Goal: Information Seeking & Learning: Learn about a topic

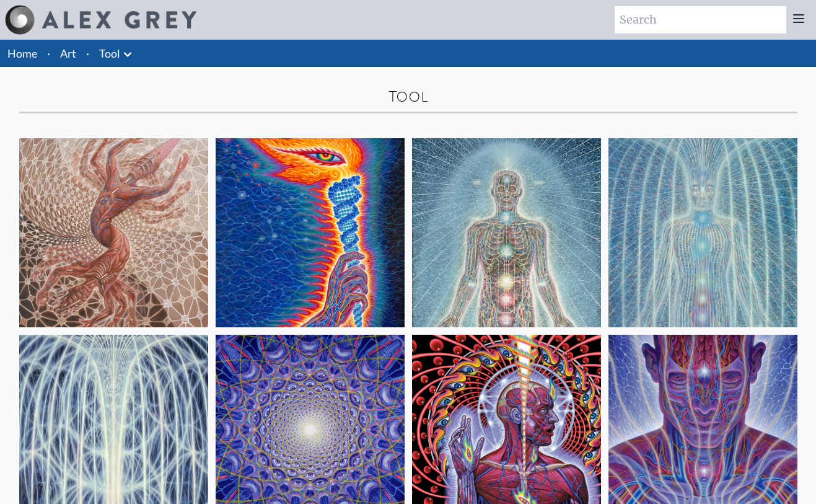
click at [108, 55] on link "Tool" at bounding box center [109, 53] width 21 height 17
click at [71, 59] on link "Art" at bounding box center [68, 53] width 16 height 17
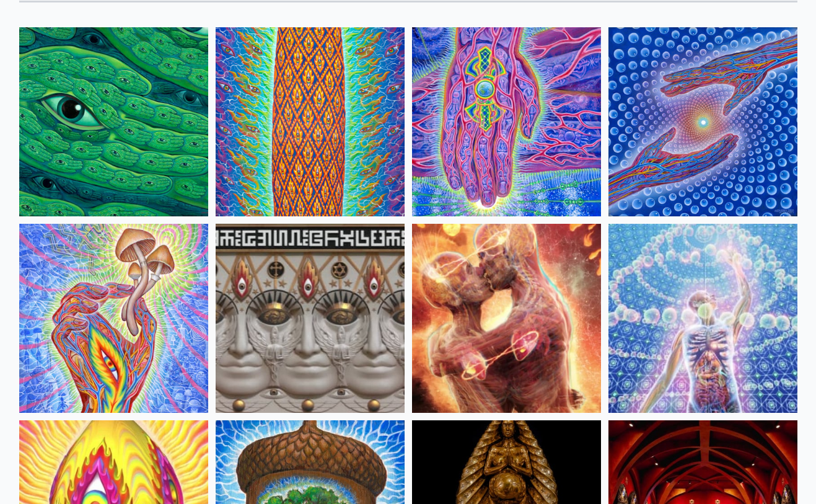
scroll to position [248, 0]
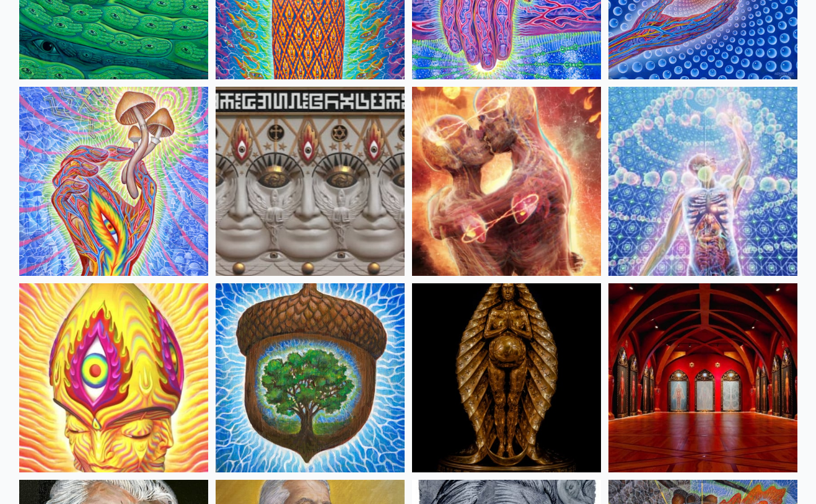
click at [114, 131] on img at bounding box center [113, 181] width 189 height 189
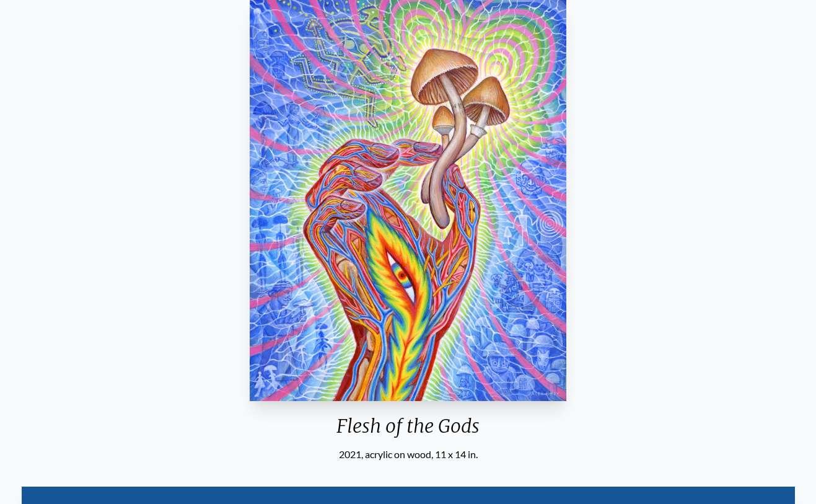
scroll to position [124, 0]
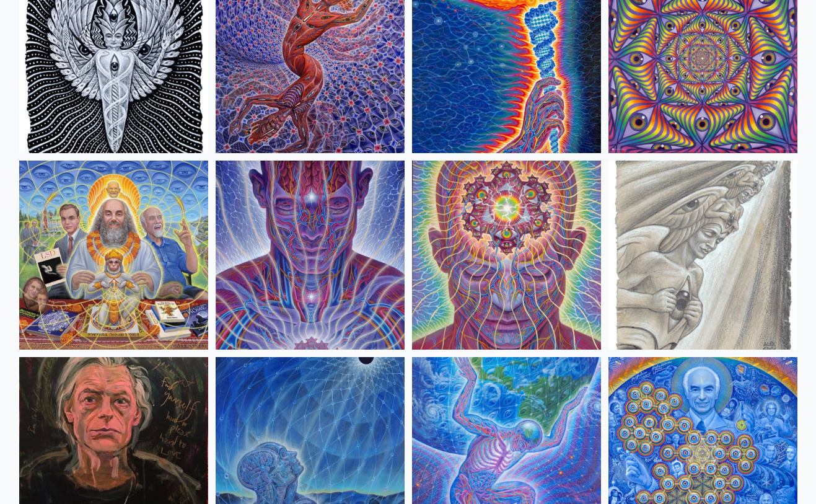
scroll to position [1363, 0]
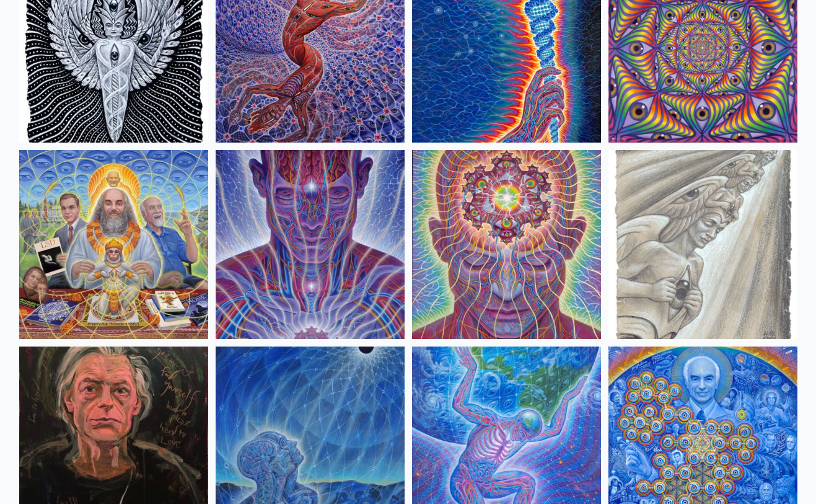
click at [486, 274] on img at bounding box center [506, 244] width 189 height 189
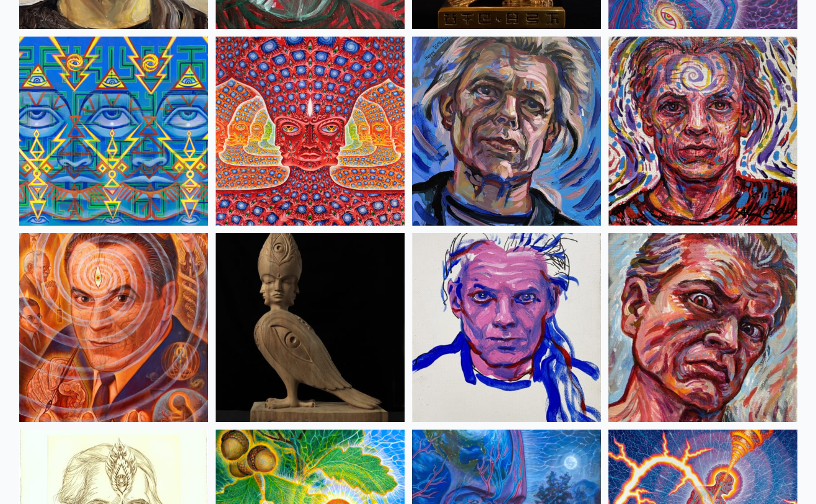
scroll to position [3221, 0]
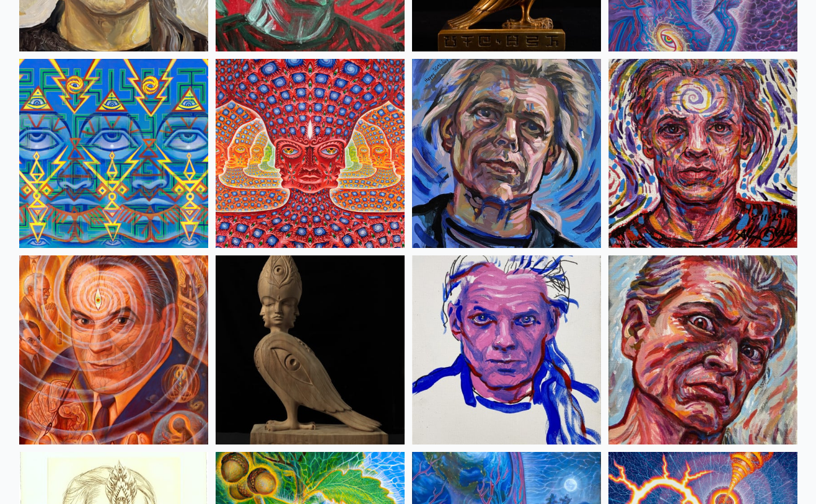
click at [274, 173] on img at bounding box center [310, 153] width 189 height 189
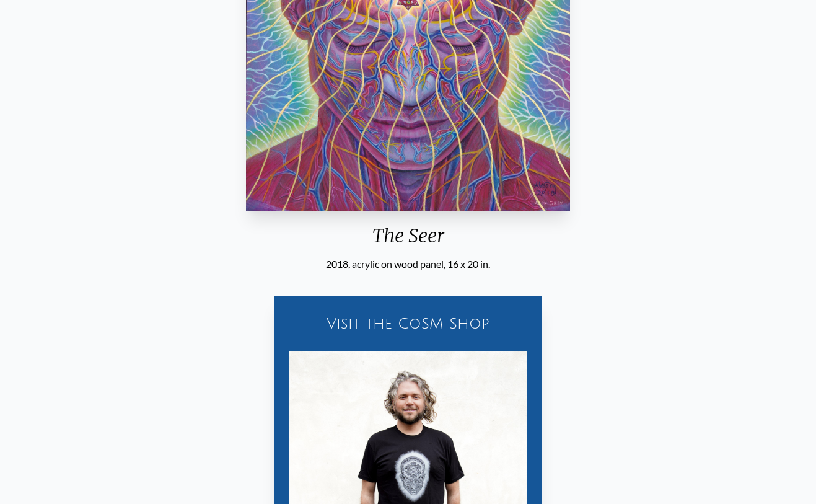
scroll to position [62, 0]
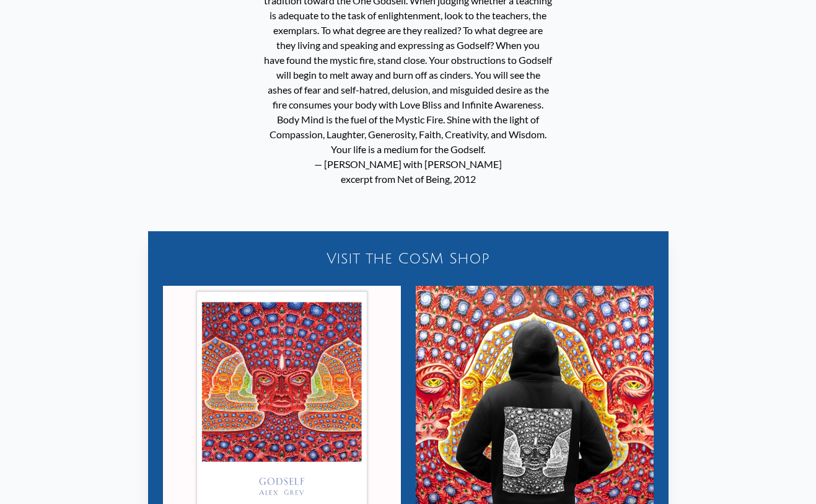
scroll to position [1113, 0]
